Goal: Task Accomplishment & Management: Complete application form

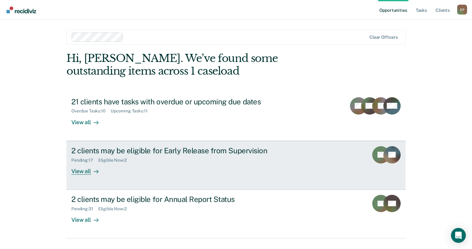
click at [143, 149] on div "2 clients may be eligible for Early Release from Supervision" at bounding box center [179, 150] width 217 height 9
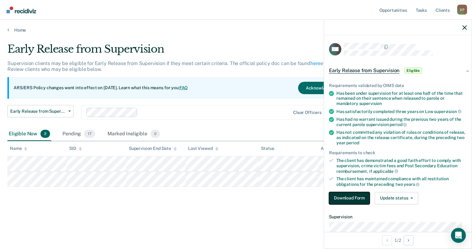
click at [355, 197] on button "Download Form" at bounding box center [349, 198] width 41 height 12
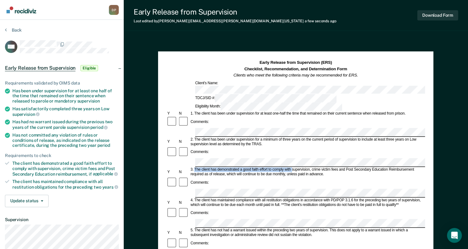
drag, startPoint x: 194, startPoint y: 139, endPoint x: 291, endPoint y: 137, distance: 97.1
click at [291, 167] on div "3. The client has demonstrated a good faith effort to comply with supervision, …" at bounding box center [307, 171] width 235 height 9
drag, startPoint x: 291, startPoint y: 137, endPoint x: 281, endPoint y: 140, distance: 11.0
copy div "The client has demonstrated a good faith effort to comply with"
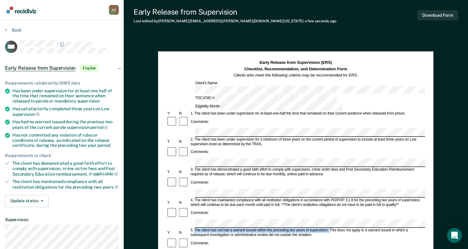
drag, startPoint x: 195, startPoint y: 186, endPoint x: 329, endPoint y: 184, distance: 134.5
click at [329, 228] on div "5. The client has not had a warrant issued within the preceding two years of su…" at bounding box center [307, 232] width 235 height 9
drag, startPoint x: 329, startPoint y: 184, endPoint x: 303, endPoint y: 187, distance: 26.4
copy div "The client has not had a warrant issued within the preceding two years of super…"
drag, startPoint x: 243, startPoint y: 207, endPoint x: 315, endPoint y: 177, distance: 77.9
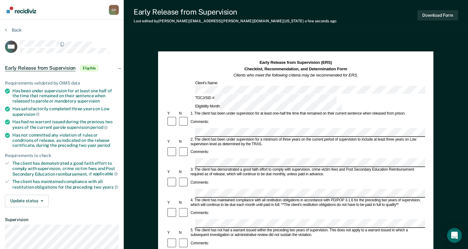
click at [315, 207] on div "Comments:" at bounding box center [295, 213] width 259 height 12
drag, startPoint x: 195, startPoint y: 209, endPoint x: 262, endPoint y: 212, distance: 67.5
drag, startPoint x: 262, startPoint y: 212, endPoint x: 195, endPoint y: 209, distance: 67.2
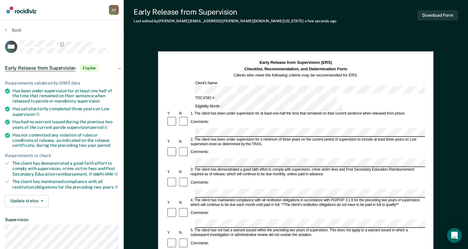
drag, startPoint x: 195, startPoint y: 209, endPoint x: 201, endPoint y: 210, distance: 6.6
copy div "The client has not committed any violation of rules or conditions of release as…"
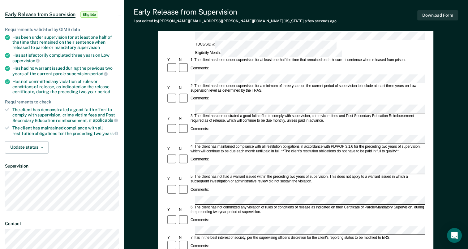
scroll to position [93, 0]
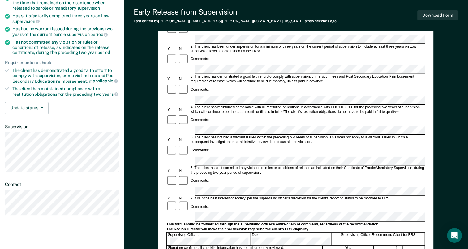
click at [201, 163] on form "Early Release from Supervision (ERS) Checklist, Recommendation, and Determinati…" at bounding box center [295, 191] width 259 height 448
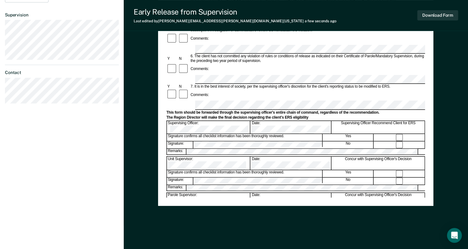
scroll to position [209, 0]
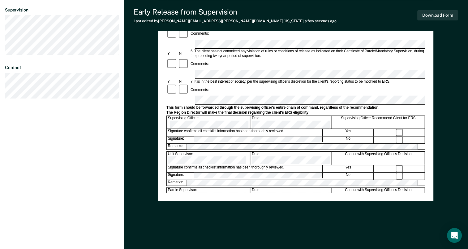
click at [231, 201] on div "Signature confirms all checklist information has been thoroughly reviewed." at bounding box center [245, 204] width 156 height 7
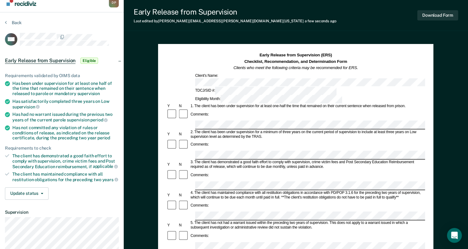
scroll to position [0, 0]
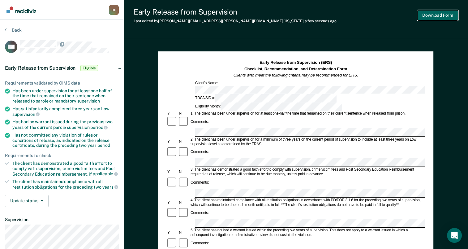
click at [427, 17] on button "Download Form" at bounding box center [437, 15] width 41 height 10
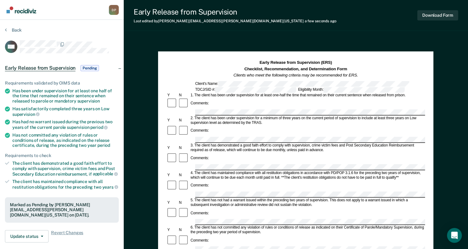
click at [210, 18] on div "Early Release from Supervision Last edited by [PERSON_NAME][EMAIL_ADDRESS][PERS…" at bounding box center [235, 15] width 203 height 16
click at [6, 30] on button "Back" at bounding box center [13, 30] width 17 height 6
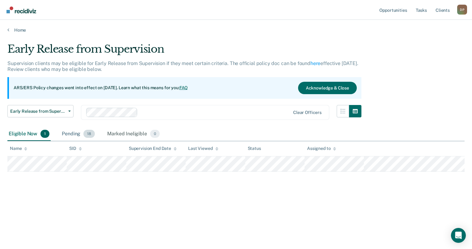
click at [74, 130] on div "Pending 18" at bounding box center [79, 134] width 36 height 14
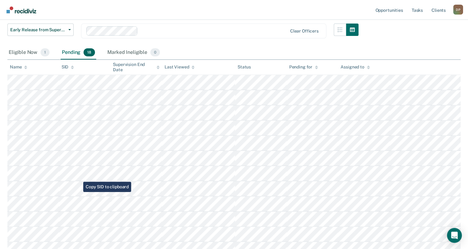
scroll to position [93, 0]
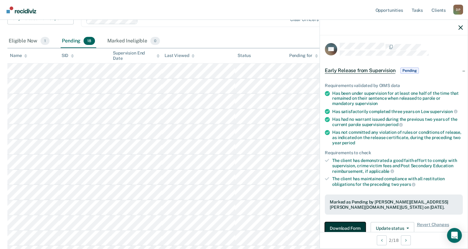
click at [344, 228] on button "Download Form" at bounding box center [345, 228] width 41 height 12
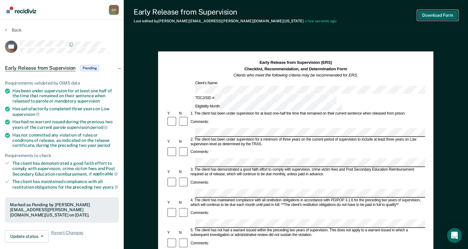
click at [434, 16] on button "Download Form" at bounding box center [437, 15] width 41 height 10
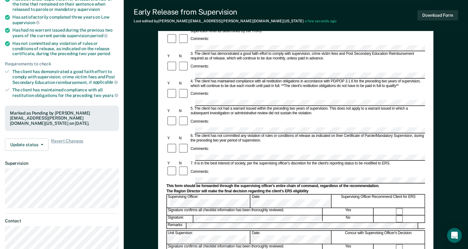
scroll to position [93, 0]
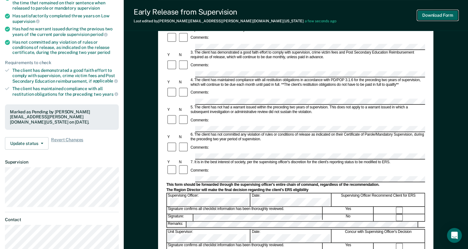
click at [444, 13] on button "Download Form" at bounding box center [437, 15] width 41 height 10
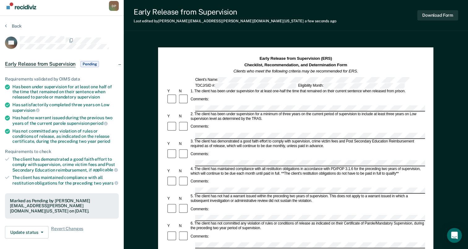
scroll to position [0, 0]
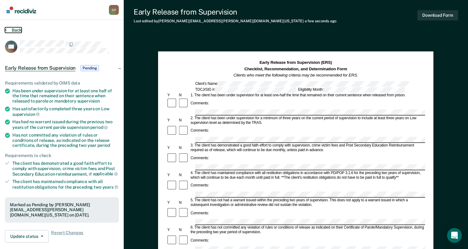
click at [14, 30] on button "Back" at bounding box center [13, 30] width 17 height 6
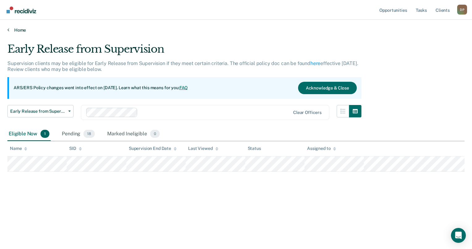
click at [15, 32] on link "Home" at bounding box center [236, 30] width 458 height 6
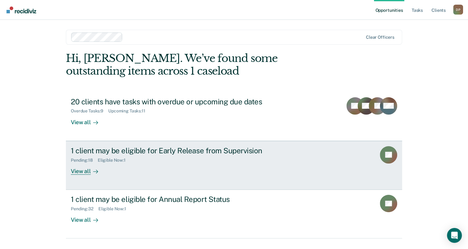
click at [142, 154] on div "1 client may be eligible for Early Release from Supervision" at bounding box center [179, 150] width 217 height 9
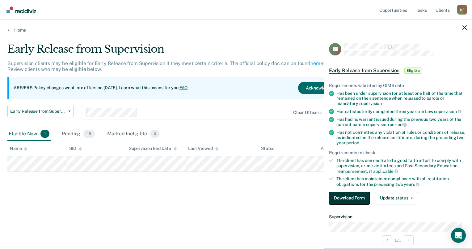
click at [345, 198] on button "Download Form" at bounding box center [349, 198] width 41 height 12
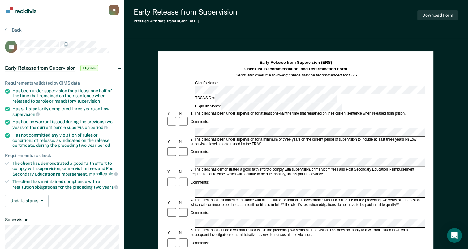
scroll to position [0, 1]
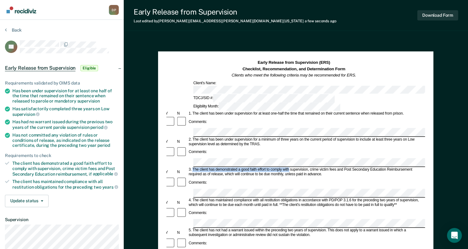
drag, startPoint x: 192, startPoint y: 139, endPoint x: 288, endPoint y: 139, distance: 95.9
click at [288, 167] on div "3. The client has demonstrated a good faith effort to comply with supervision, …" at bounding box center [305, 171] width 235 height 9
copy div "The client has demonstrated a good faith effort to comply with"
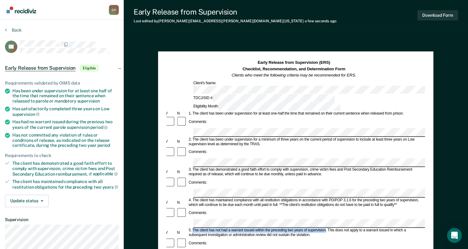
drag, startPoint x: 193, startPoint y: 187, endPoint x: 325, endPoint y: 183, distance: 132.7
click at [325, 228] on div "5. The client has not had a warrant issued within the preceding two years of su…" at bounding box center [305, 232] width 235 height 9
drag, startPoint x: 325, startPoint y: 183, endPoint x: 318, endPoint y: 185, distance: 7.8
copy div "The client has not had a warrant issued within the preceding two years of super…"
drag, startPoint x: 193, startPoint y: 209, endPoint x: 260, endPoint y: 213, distance: 67.5
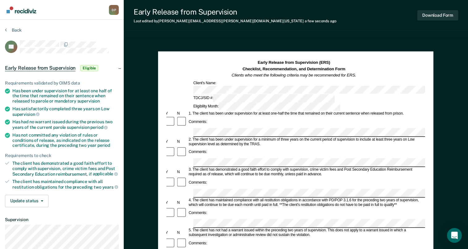
drag, startPoint x: 260, startPoint y: 213, endPoint x: 242, endPoint y: 214, distance: 18.3
copy div "The client has not committed any violation of rules or conditions of release as…"
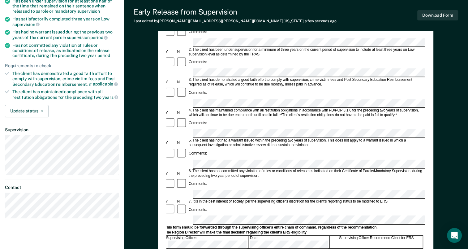
scroll to position [93, 0]
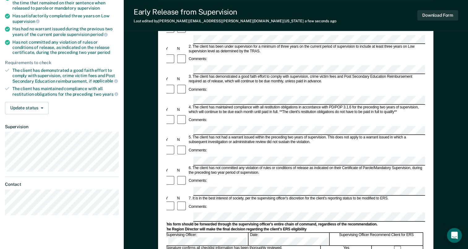
click at [220, 200] on div "Comments:" at bounding box center [294, 206] width 259 height 12
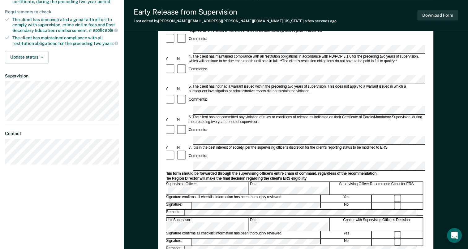
scroll to position [155, 0]
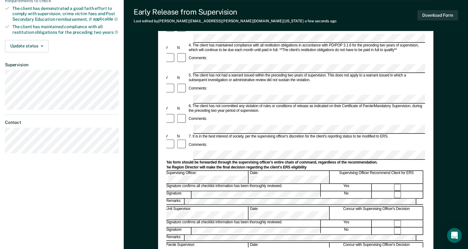
click at [198, 96] on form "Early Release from Supervision (ERS) Checklist, Recommendation, and Determinati…" at bounding box center [294, 129] width 259 height 448
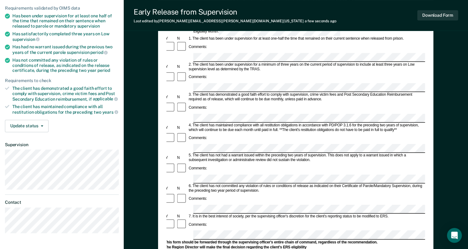
scroll to position [62, 0]
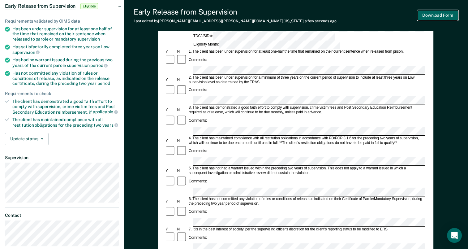
click at [438, 15] on button "Download Form" at bounding box center [437, 15] width 41 height 10
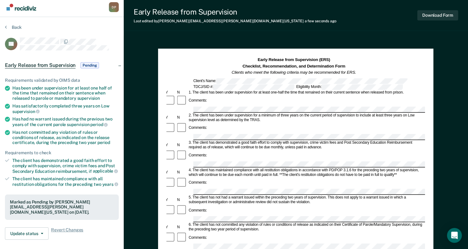
scroll to position [0, 0]
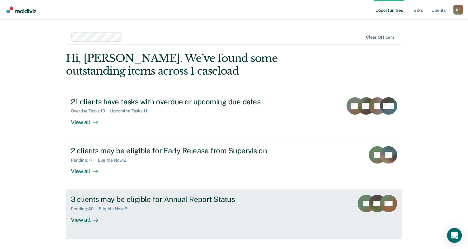
click at [189, 197] on div "3 clients may be eligible for Annual Report Status" at bounding box center [179, 199] width 217 height 9
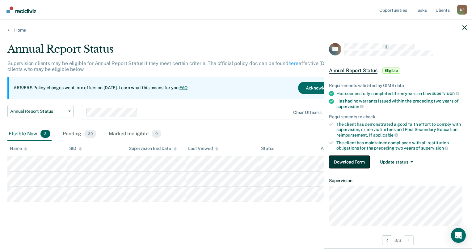
click at [362, 160] on button "Download Form" at bounding box center [349, 162] width 41 height 12
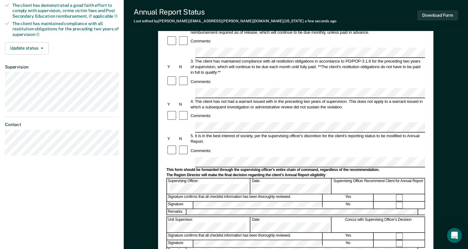
scroll to position [155, 0]
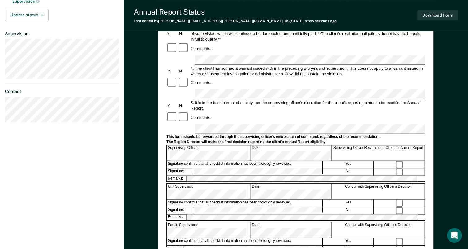
click at [199, 82] on form "Annual Reporting Checklist, Recommendation, and Determination Form Clients who …" at bounding box center [295, 123] width 259 height 436
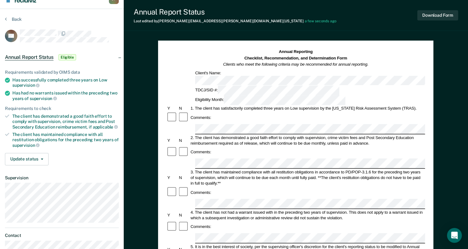
scroll to position [0, 0]
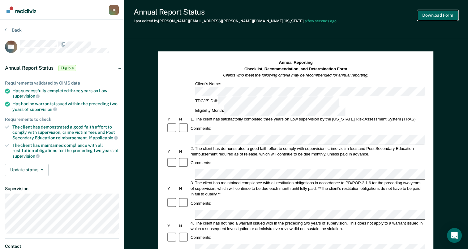
click at [434, 17] on button "Download Form" at bounding box center [437, 15] width 41 height 10
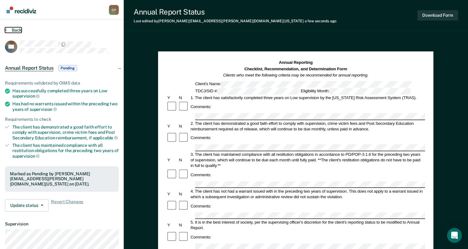
click at [11, 29] on button "Back" at bounding box center [13, 30] width 17 height 6
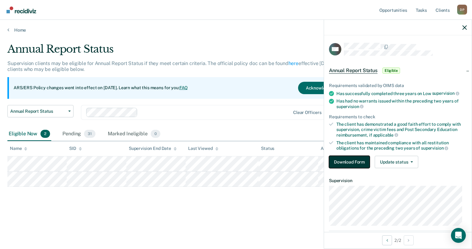
click at [340, 160] on button "Download Form" at bounding box center [349, 162] width 41 height 12
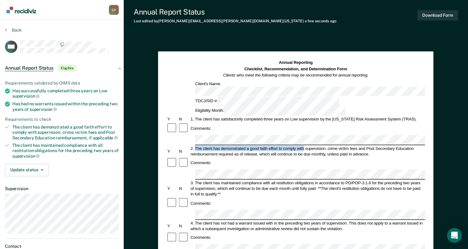
drag, startPoint x: 195, startPoint y: 120, endPoint x: 304, endPoint y: 118, distance: 108.3
click at [304, 145] on div "2. The client has demonstrated a good faith effort to comply with supervision, …" at bounding box center [307, 150] width 235 height 11
drag, startPoint x: 304, startPoint y: 118, endPoint x: 297, endPoint y: 118, distance: 6.3
copy div "The client has demonstrated a good faith effort to comply with"
click at [230, 231] on div "Comments:" at bounding box center [295, 237] width 259 height 12
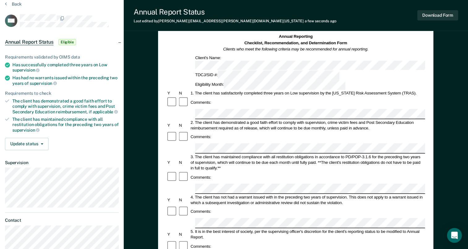
scroll to position [62, 0]
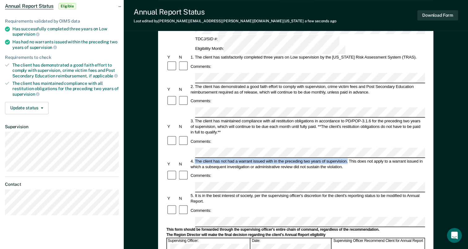
drag, startPoint x: 195, startPoint y: 118, endPoint x: 348, endPoint y: 118, distance: 152.1
click at [348, 158] on div "4. The client has not had a warrant issued with in the preceding two years of s…" at bounding box center [307, 163] width 235 height 11
drag, startPoint x: 348, startPoint y: 118, endPoint x: 331, endPoint y: 118, distance: 16.1
copy div "The client has not had a warrant issued with in the preceding two years of supe…"
click at [320, 204] on div "Comments:" at bounding box center [295, 210] width 259 height 12
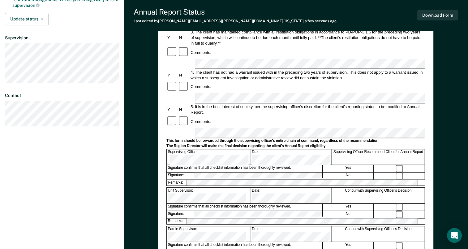
scroll to position [155, 0]
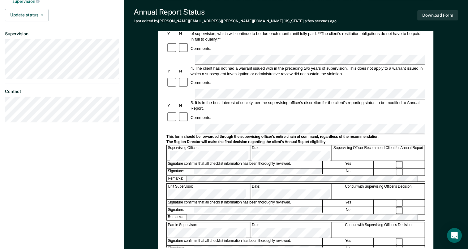
click at [212, 199] on div "Signature confirms that all checklist information has been thoroughly reviewed." at bounding box center [245, 202] width 156 height 7
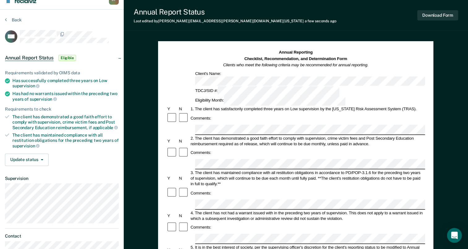
scroll to position [0, 0]
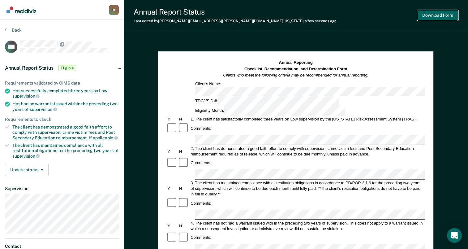
click at [438, 15] on button "Download Form" at bounding box center [437, 15] width 41 height 10
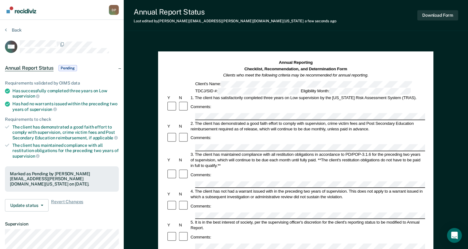
click at [14, 27] on section "Back CW Annual Report Status Pending Requirements validated by OIMS data Has su…" at bounding box center [62, 172] width 124 height 305
click at [15, 31] on button "Back" at bounding box center [13, 30] width 17 height 6
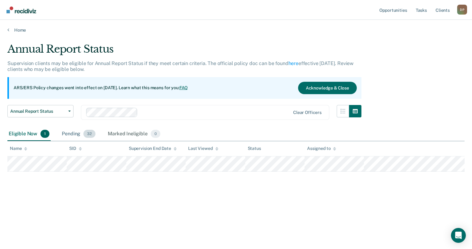
click at [74, 132] on div "Pending 32" at bounding box center [79, 134] width 36 height 14
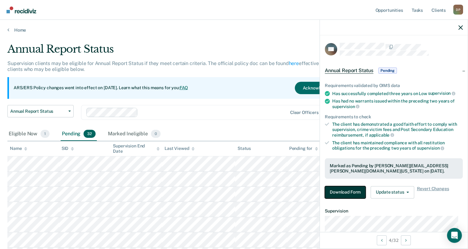
click at [347, 191] on button "Download Form" at bounding box center [345, 192] width 41 height 12
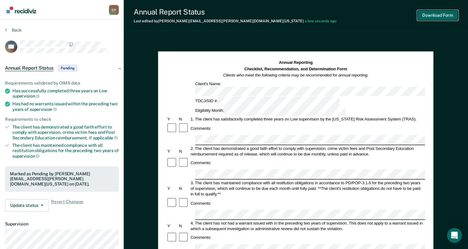
click at [440, 16] on button "Download Form" at bounding box center [437, 15] width 41 height 10
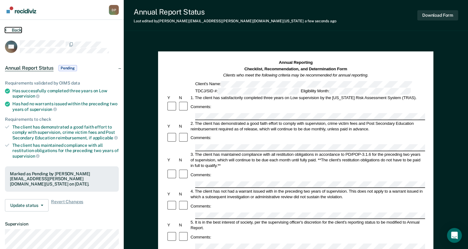
click at [12, 32] on button "Back" at bounding box center [13, 30] width 17 height 6
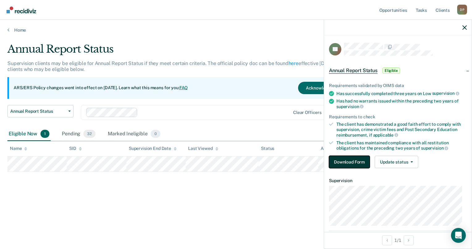
click at [352, 163] on button "Download Form" at bounding box center [349, 162] width 41 height 12
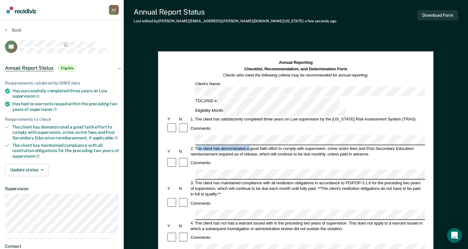
drag, startPoint x: 196, startPoint y: 119, endPoint x: 248, endPoint y: 118, distance: 52.0
click at [248, 145] on div "2. The client has demonstrated a good faith effort to comply with supervision, …" at bounding box center [307, 150] width 235 height 11
drag, startPoint x: 248, startPoint y: 118, endPoint x: 225, endPoint y: 122, distance: 23.7
click at [225, 145] on div "2. The client has demonstrated a good faith effort to comply with supervision, …" at bounding box center [307, 150] width 235 height 11
drag, startPoint x: 194, startPoint y: 120, endPoint x: 304, endPoint y: 117, distance: 110.1
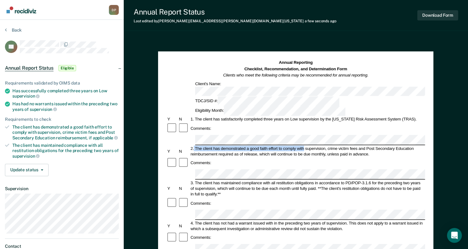
click at [304, 145] on div "2. The client has demonstrated a good faith effort to comply with supervision, …" at bounding box center [307, 150] width 235 height 11
drag, startPoint x: 304, startPoint y: 117, endPoint x: 300, endPoint y: 118, distance: 4.2
copy div "The client has demonstrated a good faith effort to comply with"
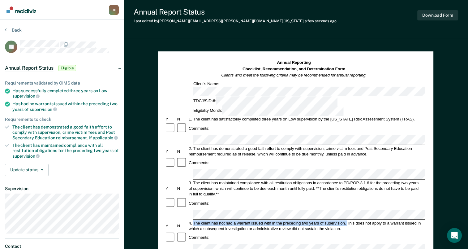
drag, startPoint x: 193, startPoint y: 181, endPoint x: 346, endPoint y: 183, distance: 152.8
click at [346, 220] on div "4. The client has not had a warrant issued with in the preceding two years of s…" at bounding box center [305, 225] width 235 height 11
drag, startPoint x: 346, startPoint y: 183, endPoint x: 333, endPoint y: 182, distance: 13.1
copy div "The client has not had a warrant issued with in the preceding two years of supe…"
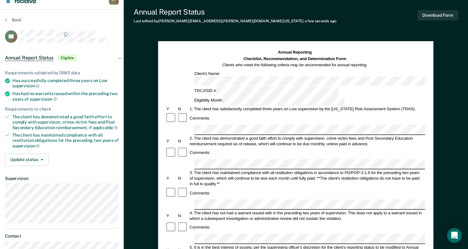
scroll to position [0, 0]
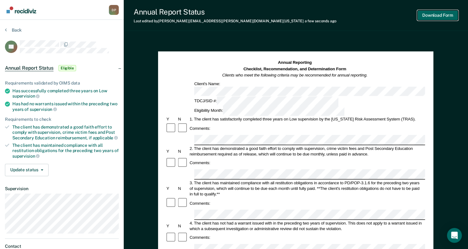
click at [432, 17] on button "Download Form" at bounding box center [437, 15] width 41 height 10
